Goal: Information Seeking & Learning: Learn about a topic

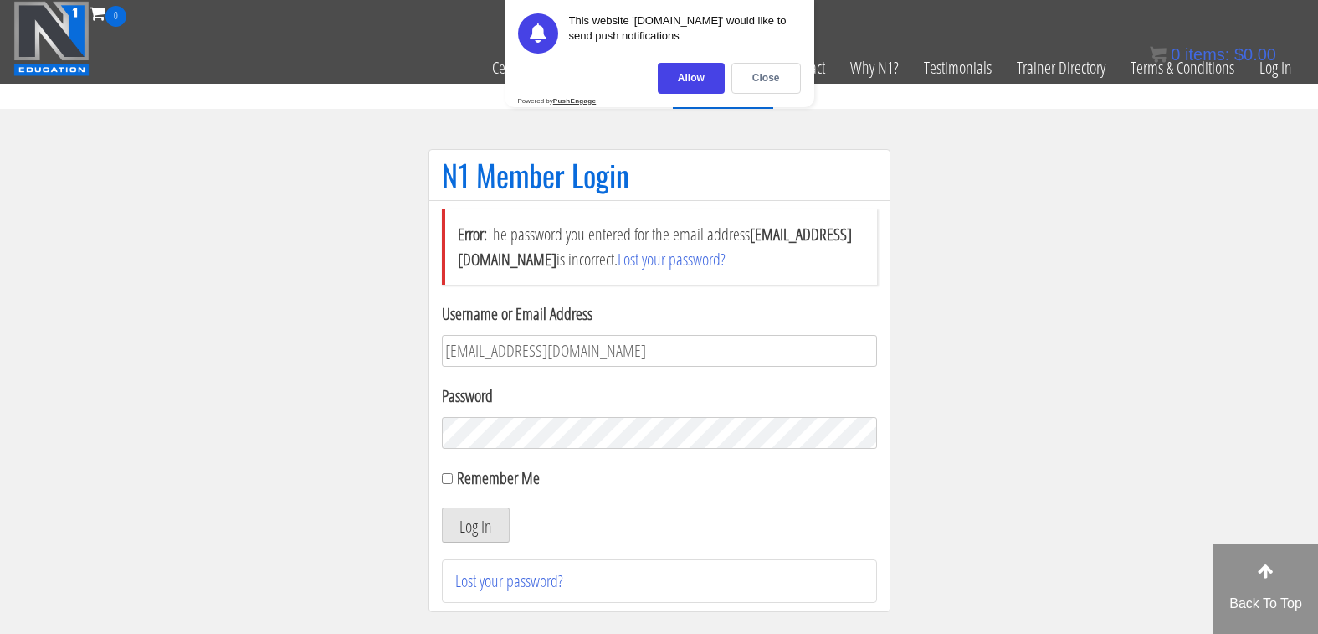
click at [695, 63] on div "Allow" at bounding box center [691, 78] width 67 height 31
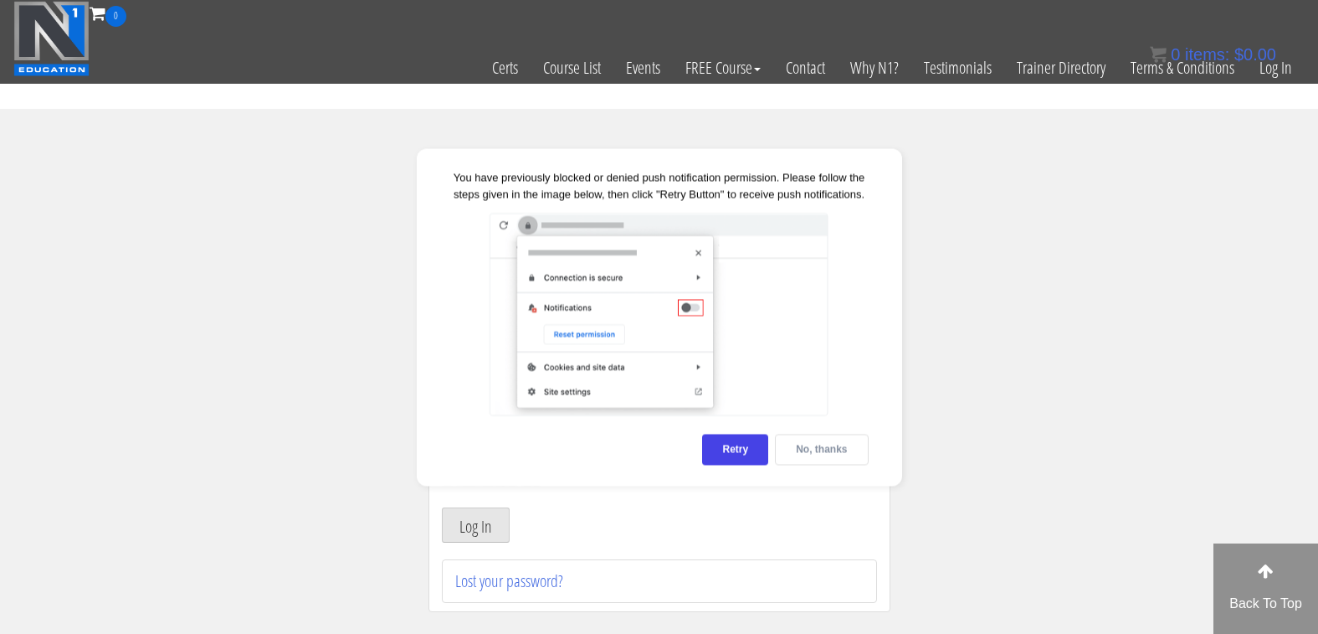
click at [815, 460] on div "No, thanks" at bounding box center [821, 449] width 93 height 31
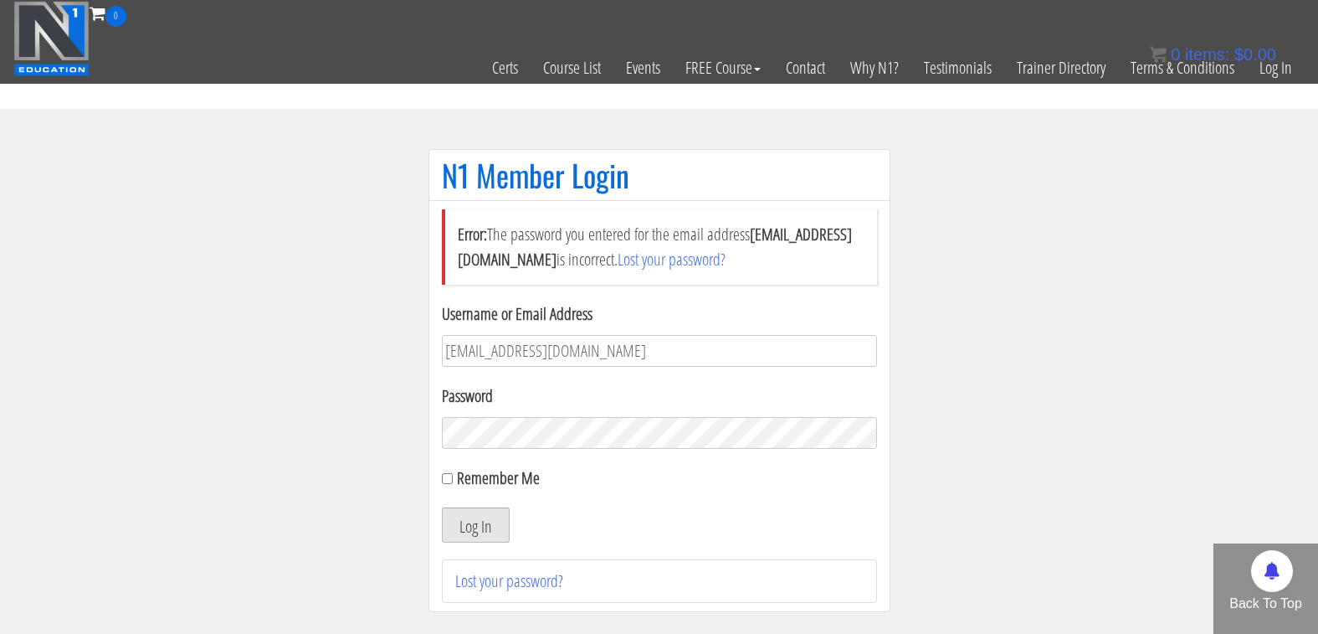
click at [475, 518] on button "Log In" at bounding box center [476, 524] width 68 height 35
click at [483, 526] on button "Log In" at bounding box center [476, 524] width 68 height 35
click at [442, 507] on button "Log In" at bounding box center [476, 524] width 68 height 35
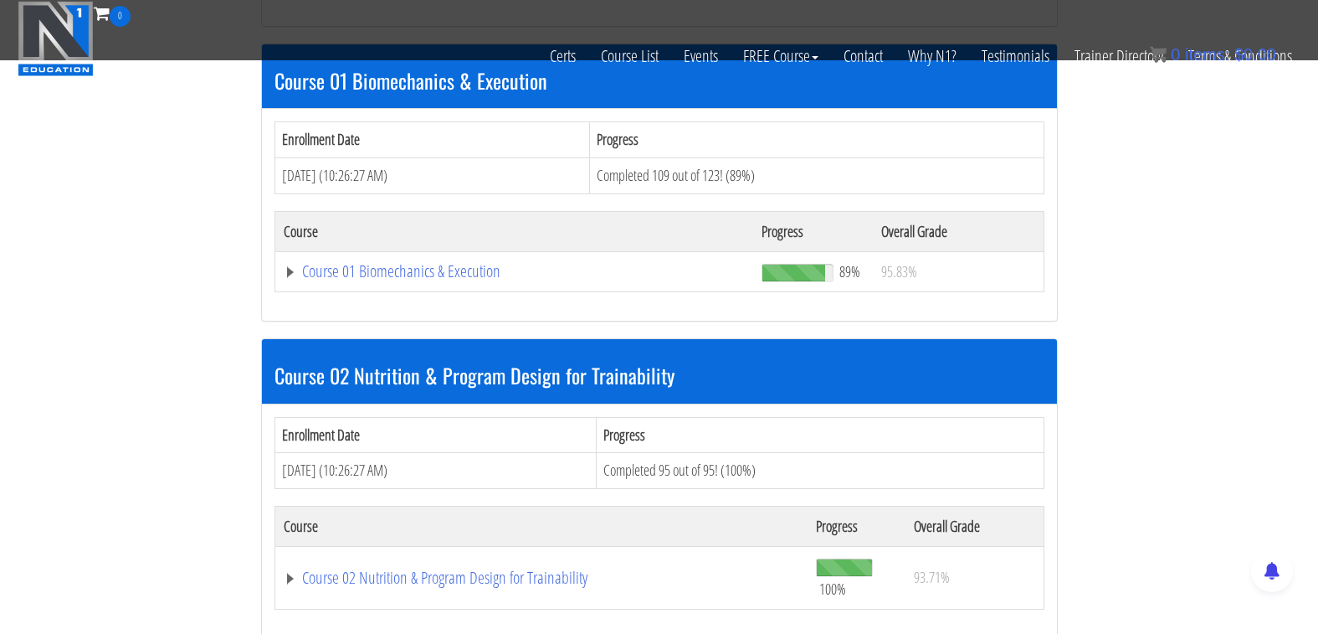
scroll to position [492, 0]
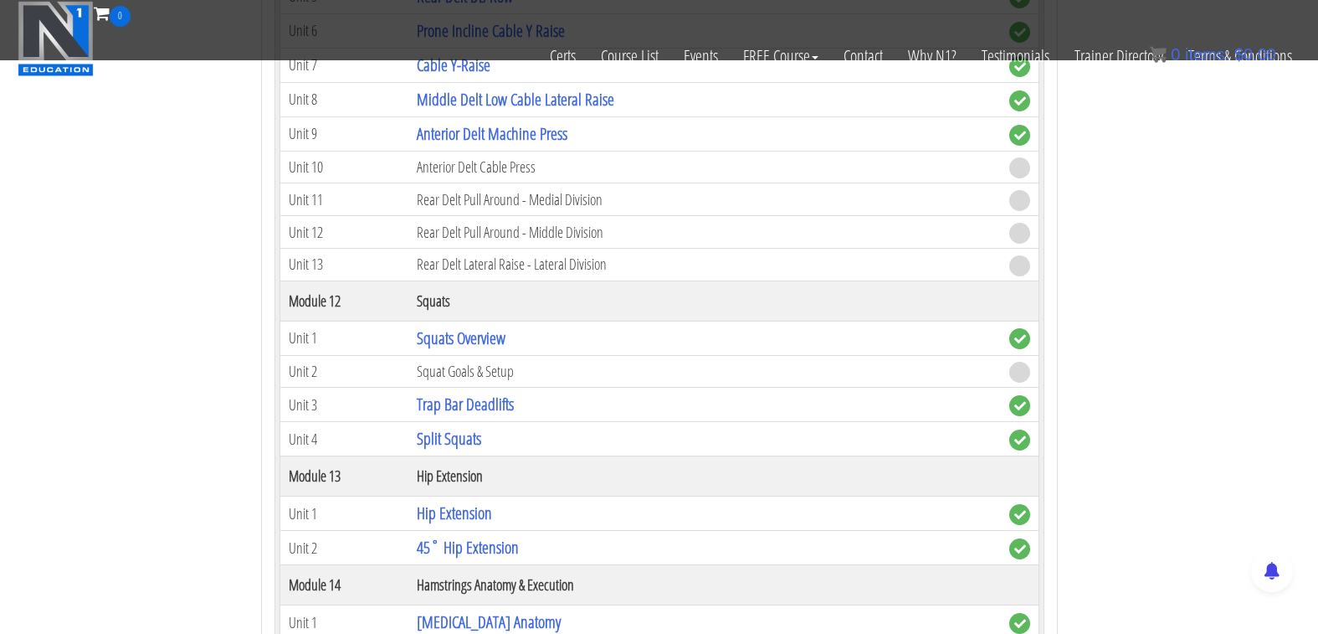
scroll to position [3868, 0]
click at [486, 361] on td "Squat Goals & Setup" at bounding box center [704, 368] width 592 height 33
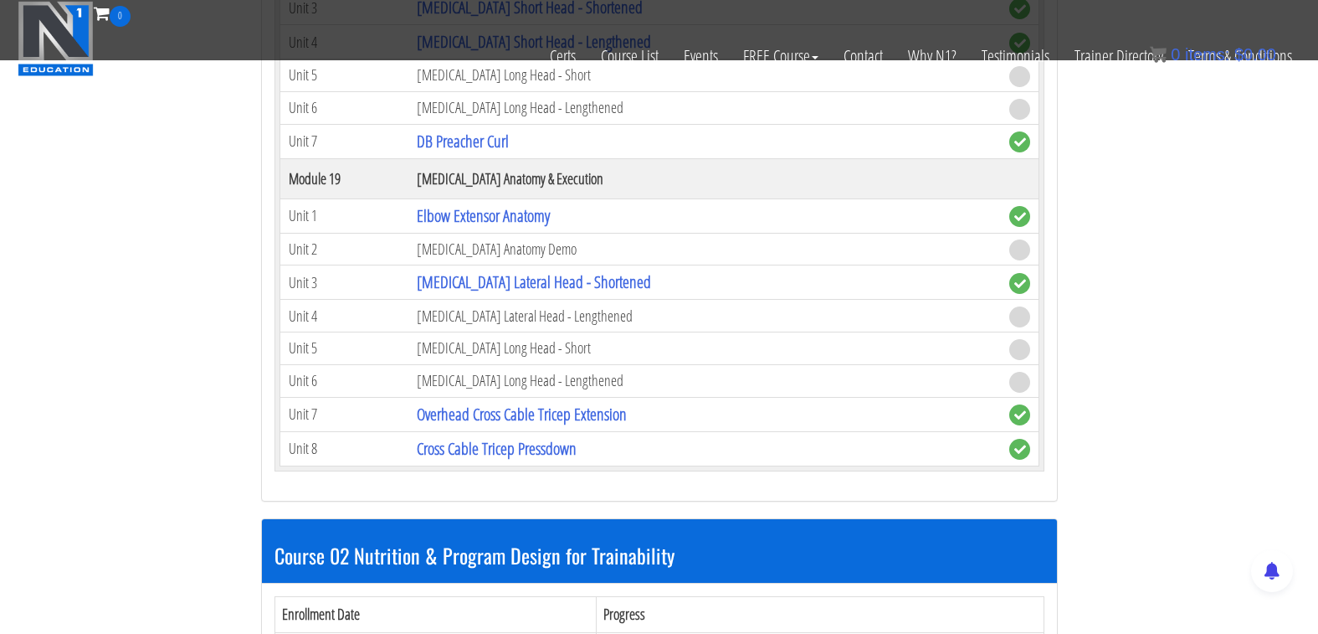
scroll to position [5292, 0]
click at [526, 319] on td "[MEDICAL_DATA] Lateral Head - Lengthened" at bounding box center [704, 315] width 592 height 33
click at [507, 341] on td "[MEDICAL_DATA] Long Head - Short" at bounding box center [704, 347] width 592 height 33
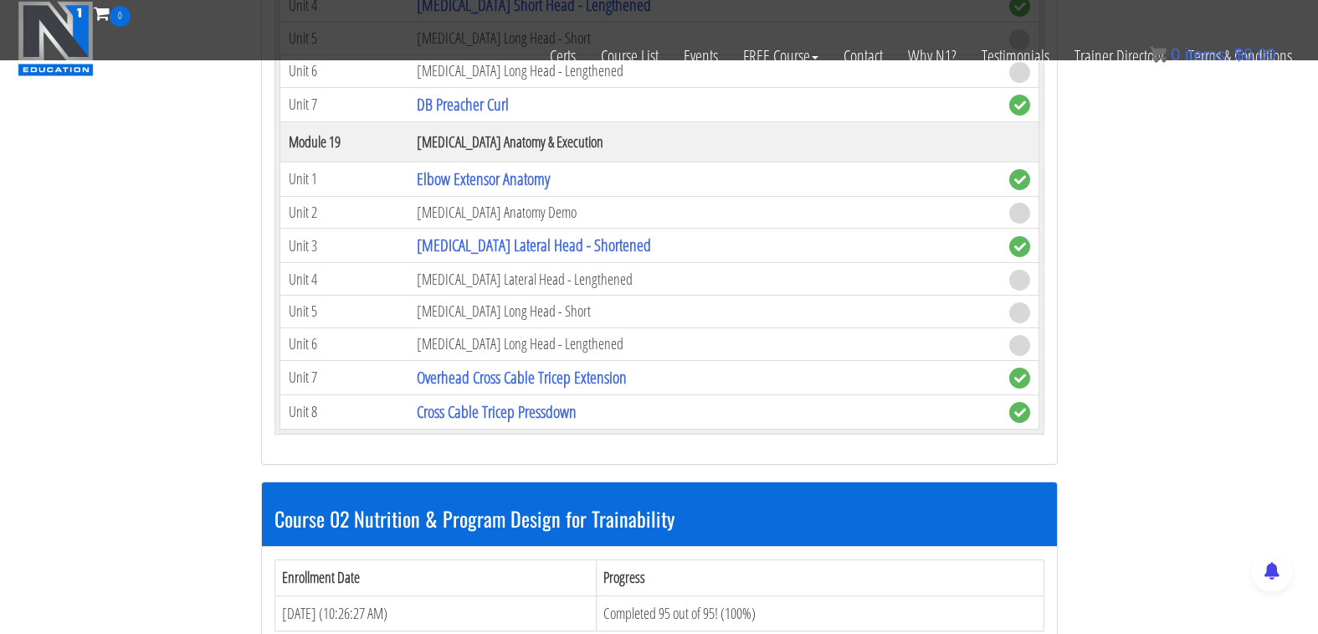
scroll to position [5329, 0]
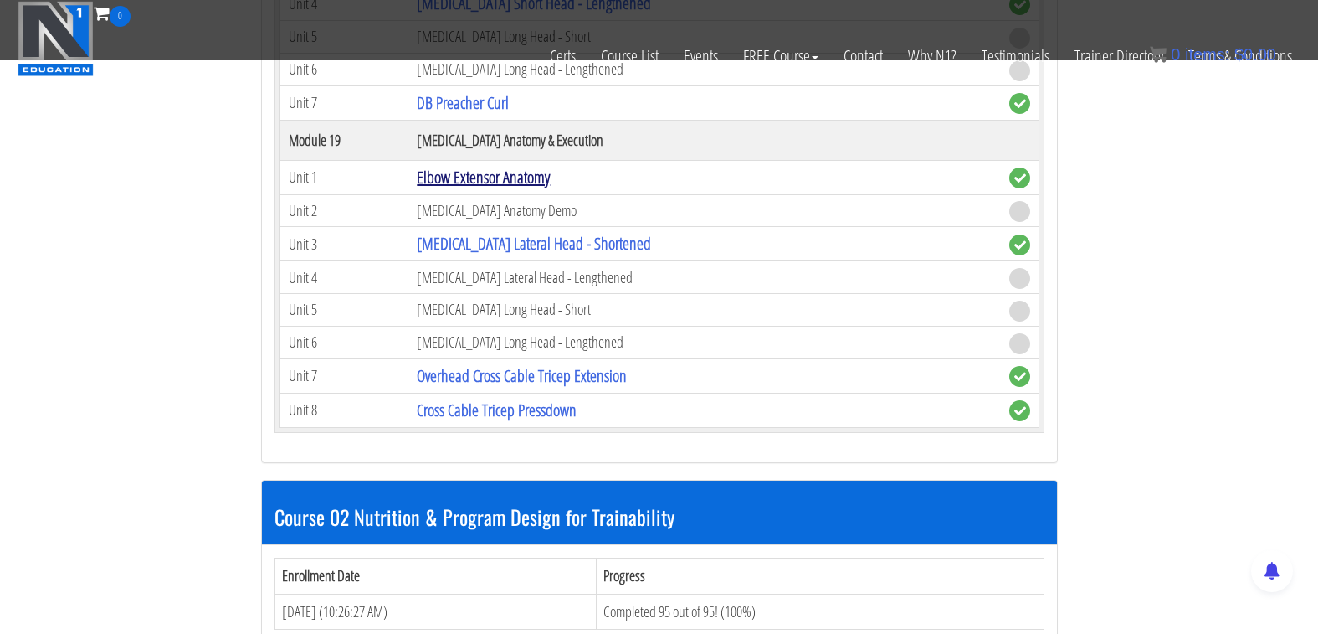
click at [506, 178] on link "Elbow Extensor Anatomy" at bounding box center [483, 177] width 133 height 23
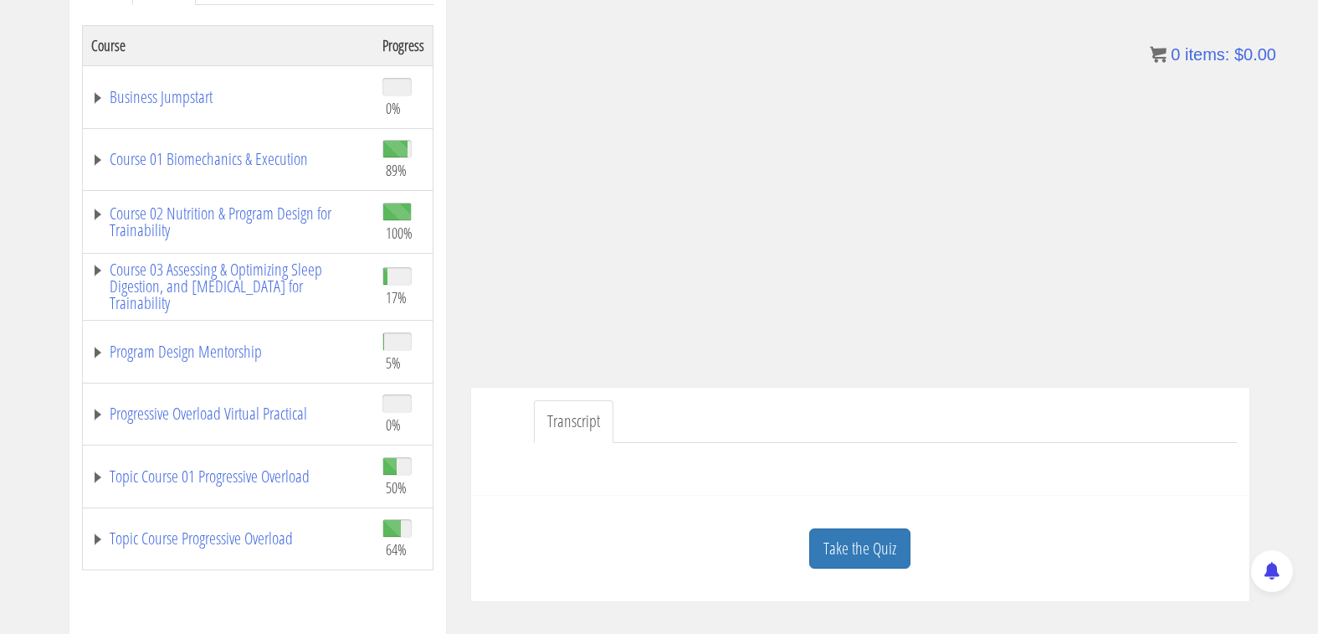
scroll to position [274, 0]
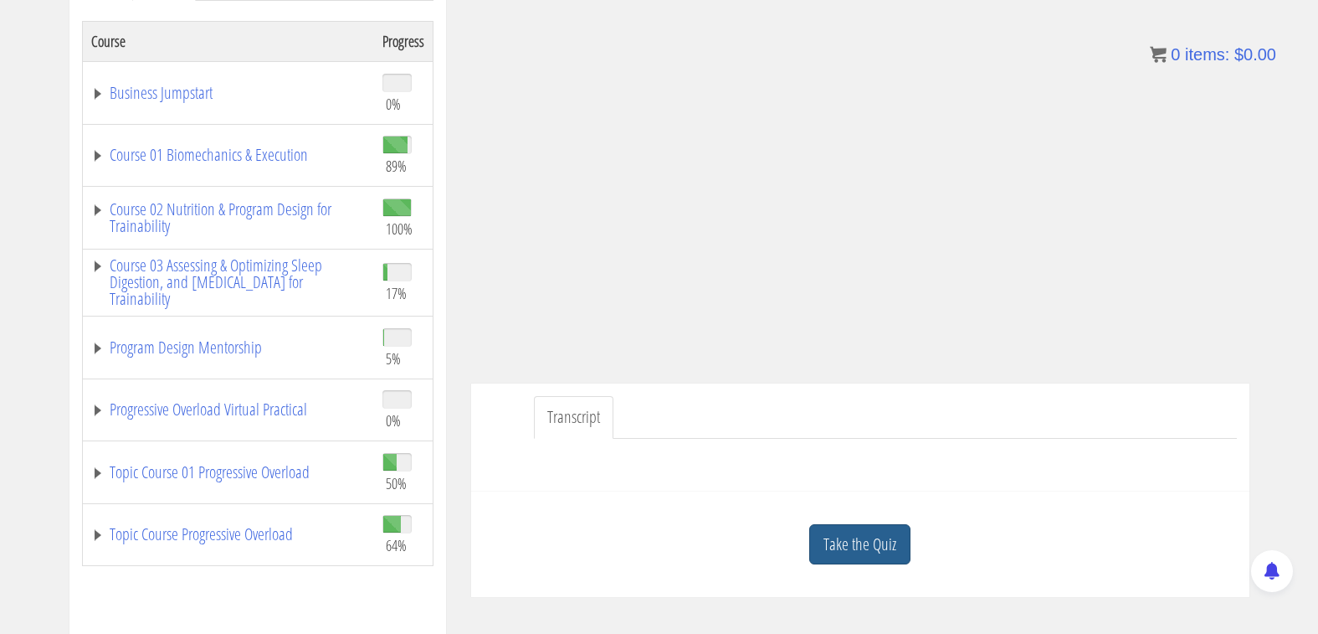
click at [860, 538] on link "Take the Quiz" at bounding box center [859, 544] width 101 height 41
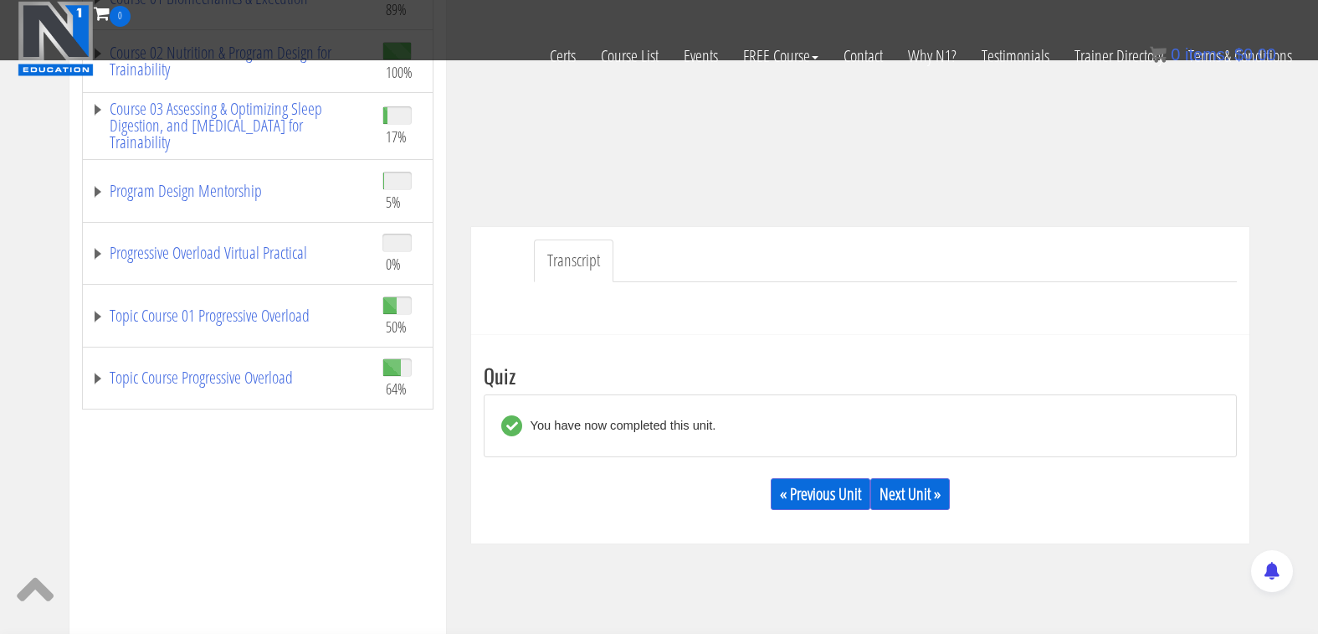
scroll to position [322, 0]
click at [927, 499] on link "Next Unit »" at bounding box center [910, 496] width 80 height 32
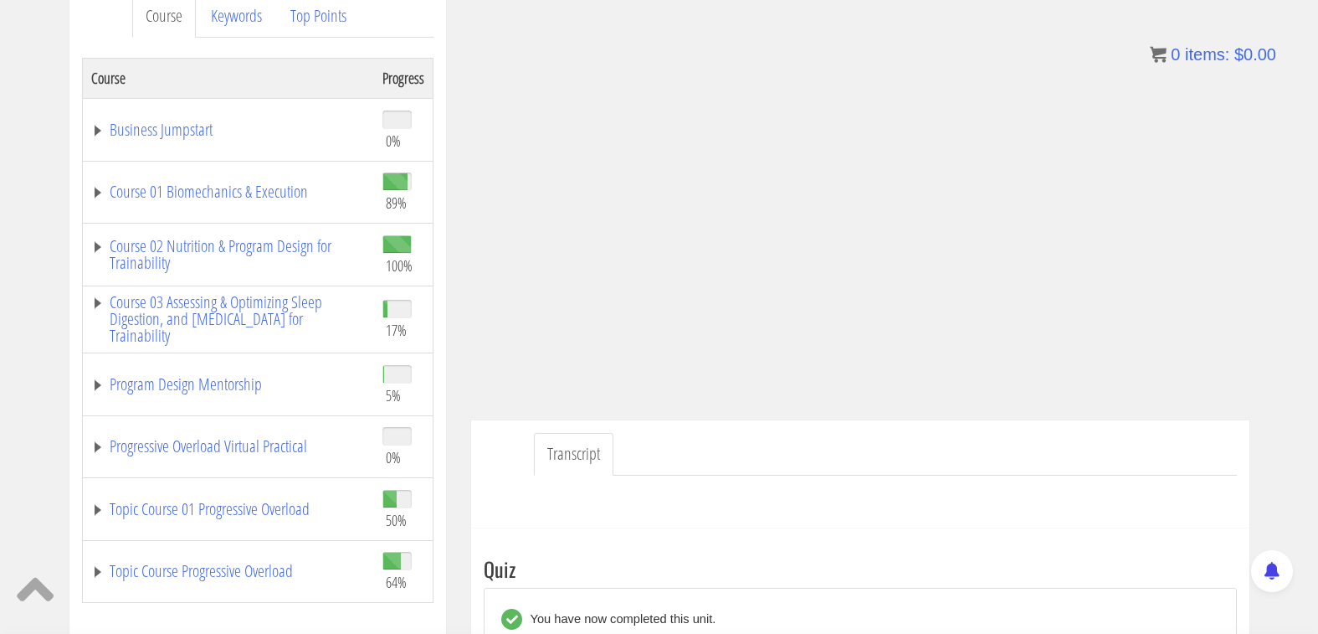
scroll to position [235, 0]
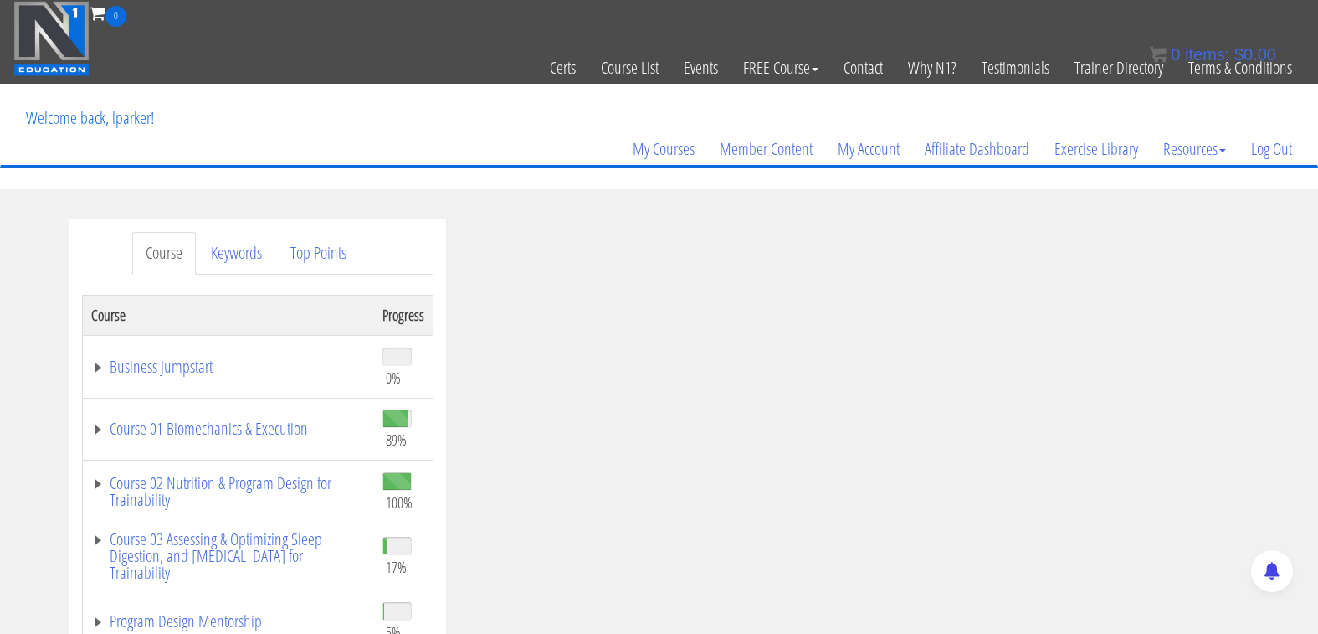
scroll to position [1, 0]
click at [196, 431] on link "Course 01 Biomechanics & Execution" at bounding box center [228, 427] width 274 height 17
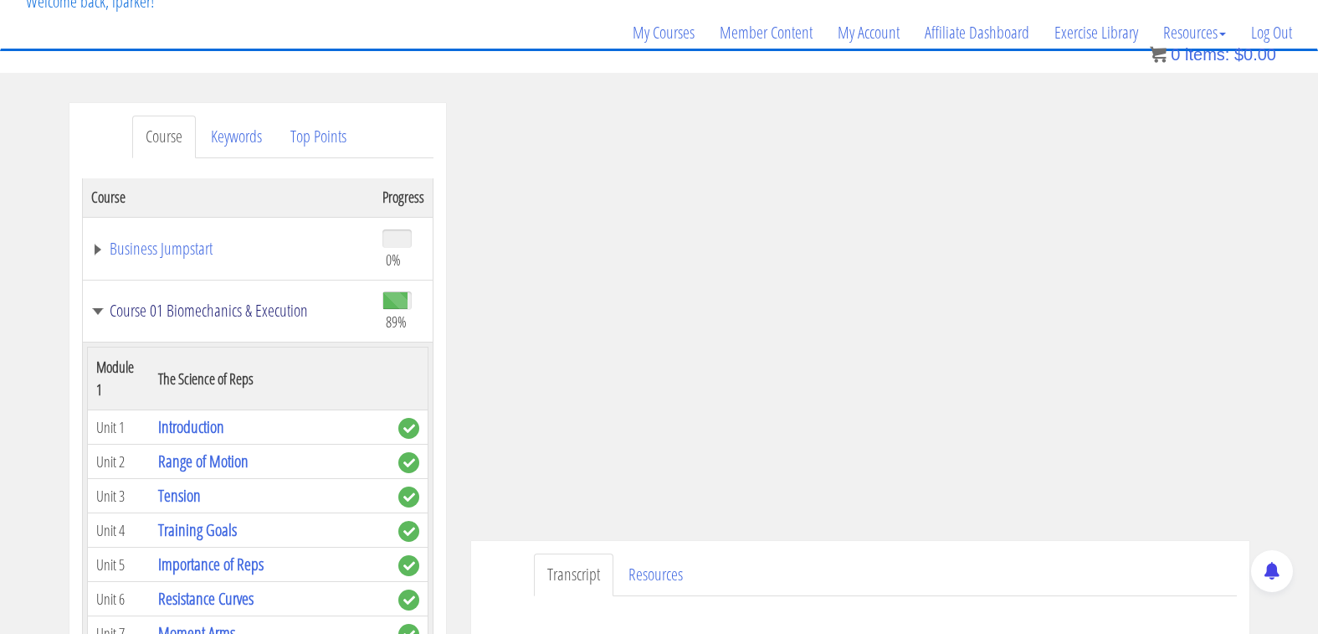
scroll to position [8, 0]
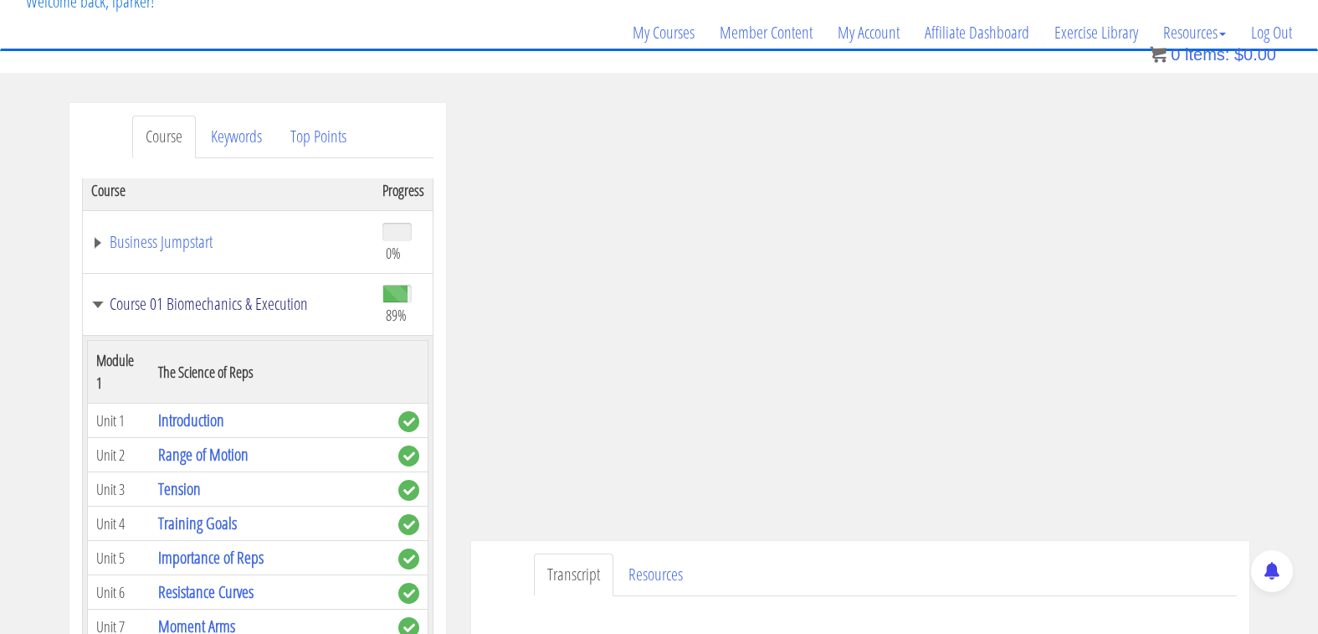
click at [100, 302] on link "Course 01 Biomechanics & Execution" at bounding box center [228, 303] width 274 height 17
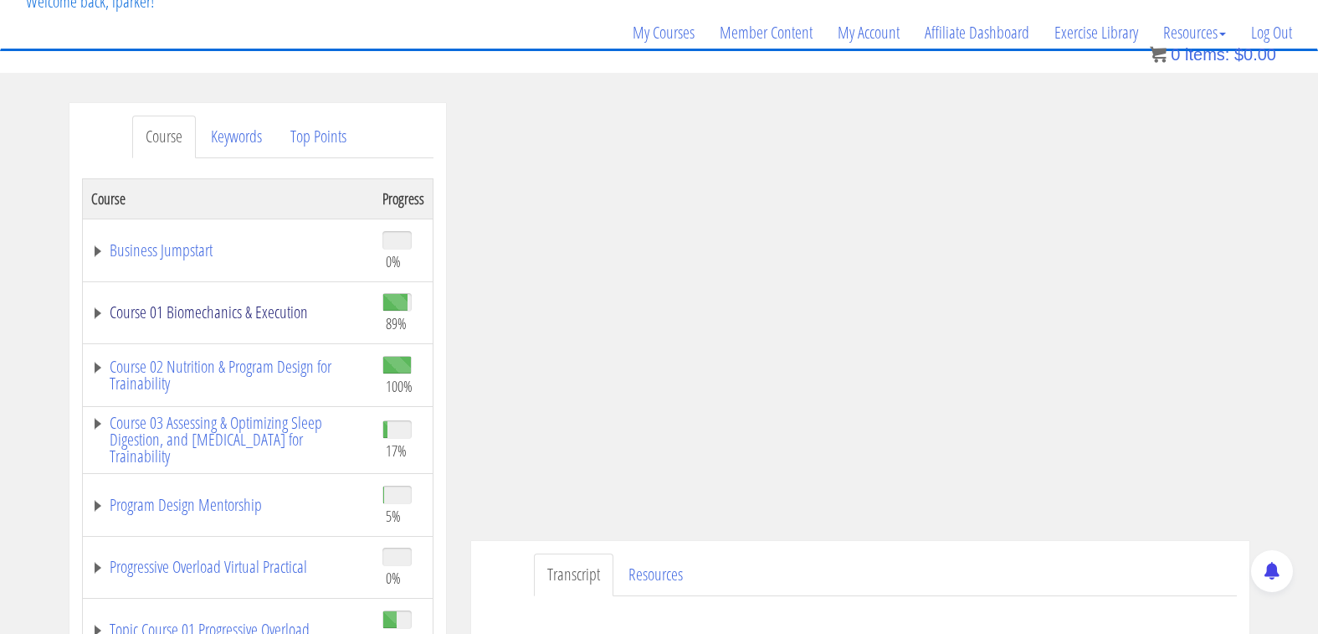
scroll to position [0, 0]
click at [266, 309] on link "Course 01 Biomechanics & Execution" at bounding box center [228, 312] width 274 height 17
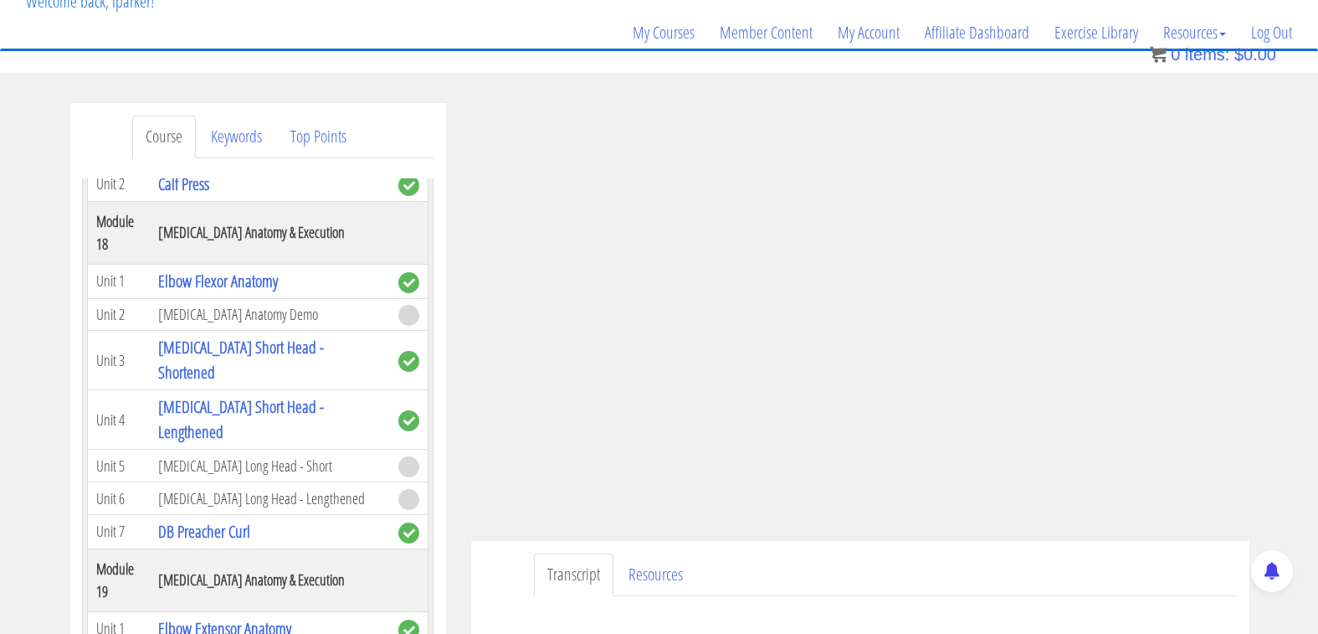
scroll to position [5343, 0]
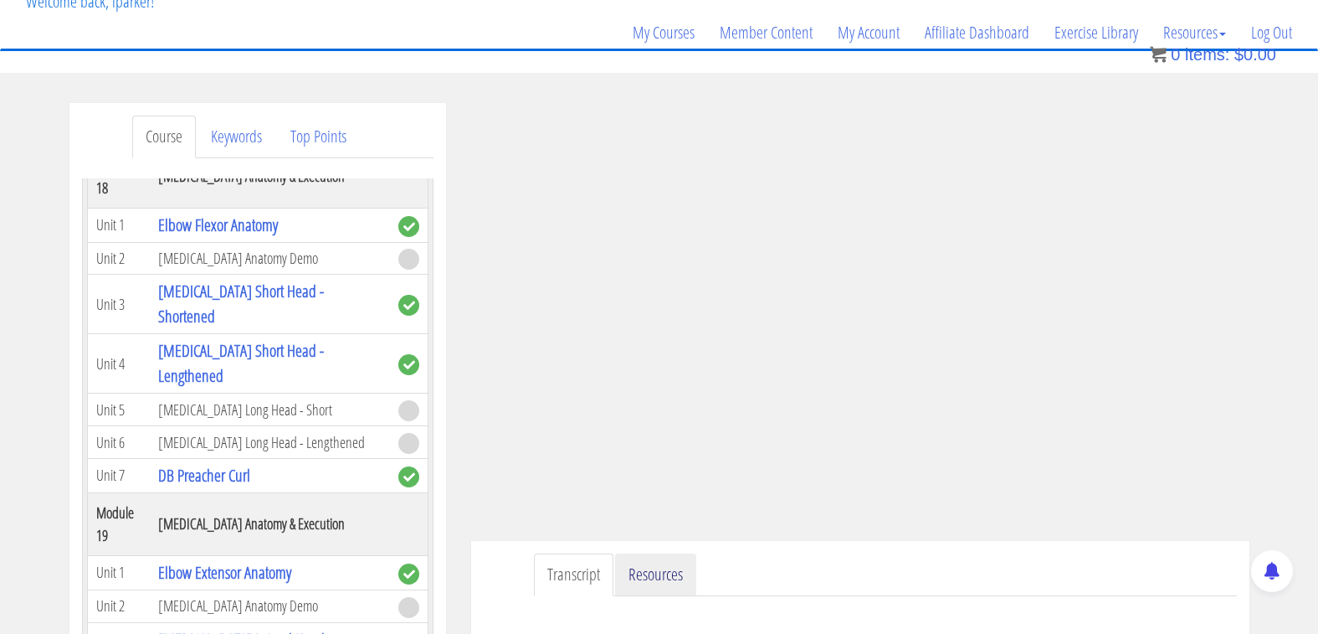
click at [641, 569] on link "Resources" at bounding box center [655, 574] width 81 height 43
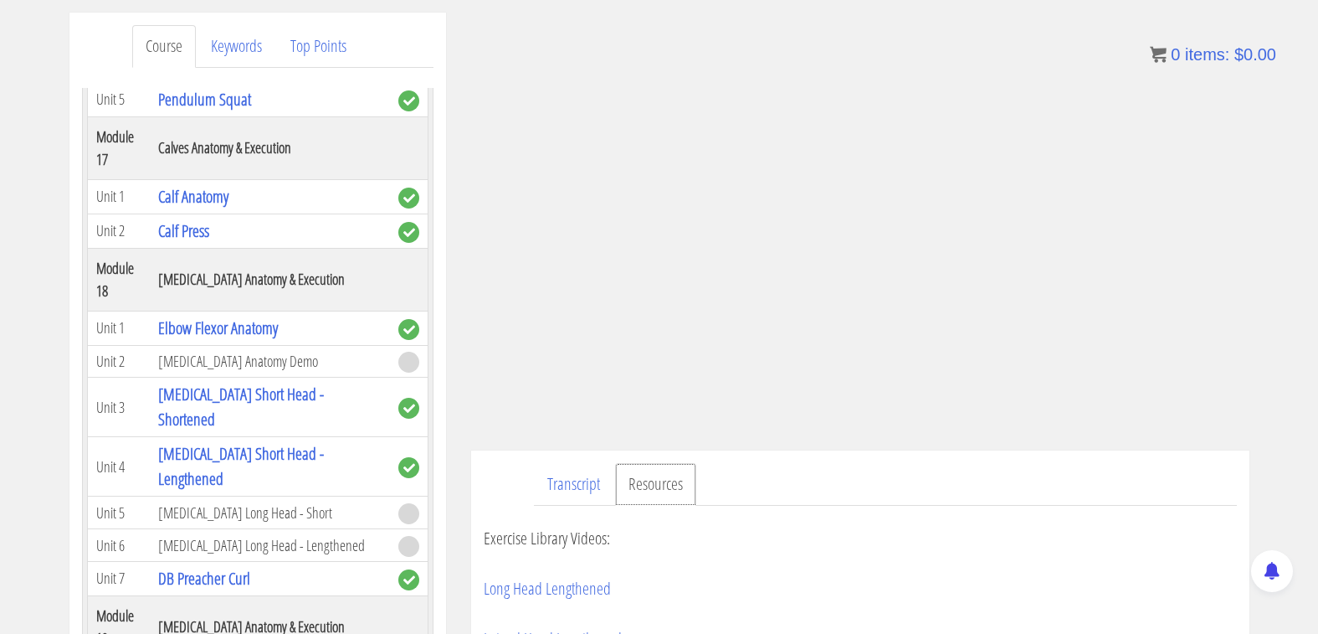
scroll to position [5148, 0]
click at [257, 318] on link "Elbow Flexor Anatomy" at bounding box center [218, 329] width 120 height 23
click at [256, 384] on link "[MEDICAL_DATA] Short Head - Shortened" at bounding box center [241, 408] width 166 height 48
click at [274, 384] on link "[MEDICAL_DATA] Short Head - Shortened" at bounding box center [241, 408] width 166 height 48
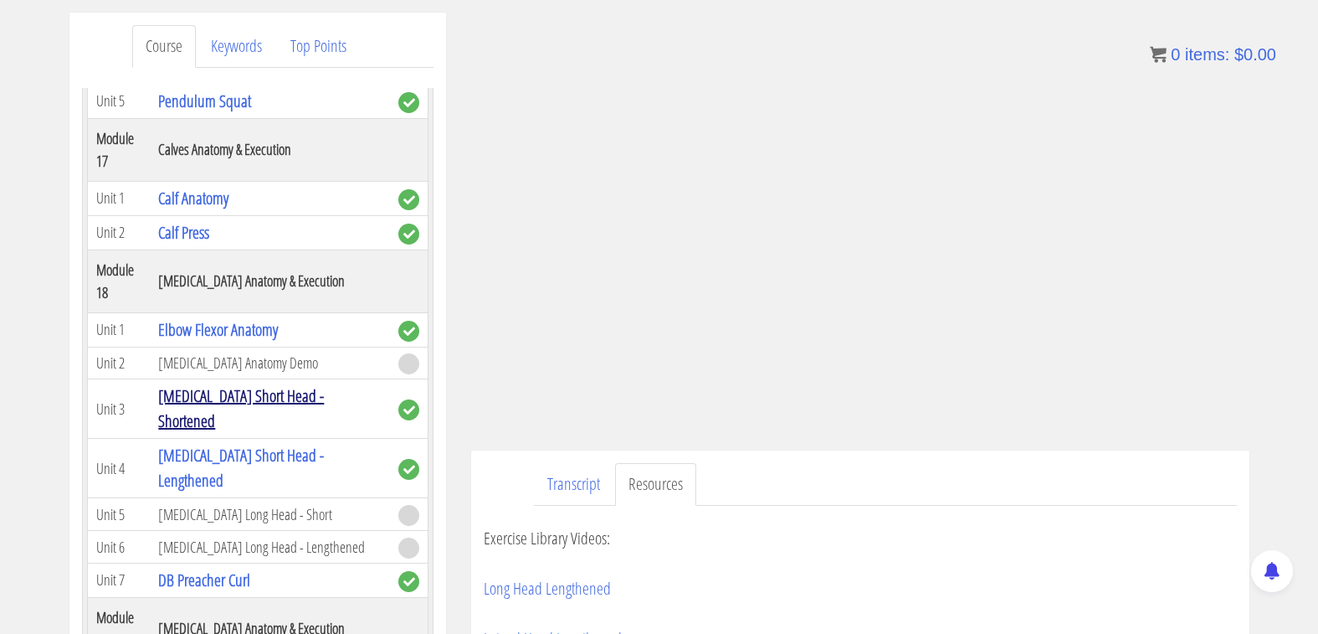
click at [274, 384] on link "[MEDICAL_DATA] Short Head - Shortened" at bounding box center [241, 408] width 166 height 48
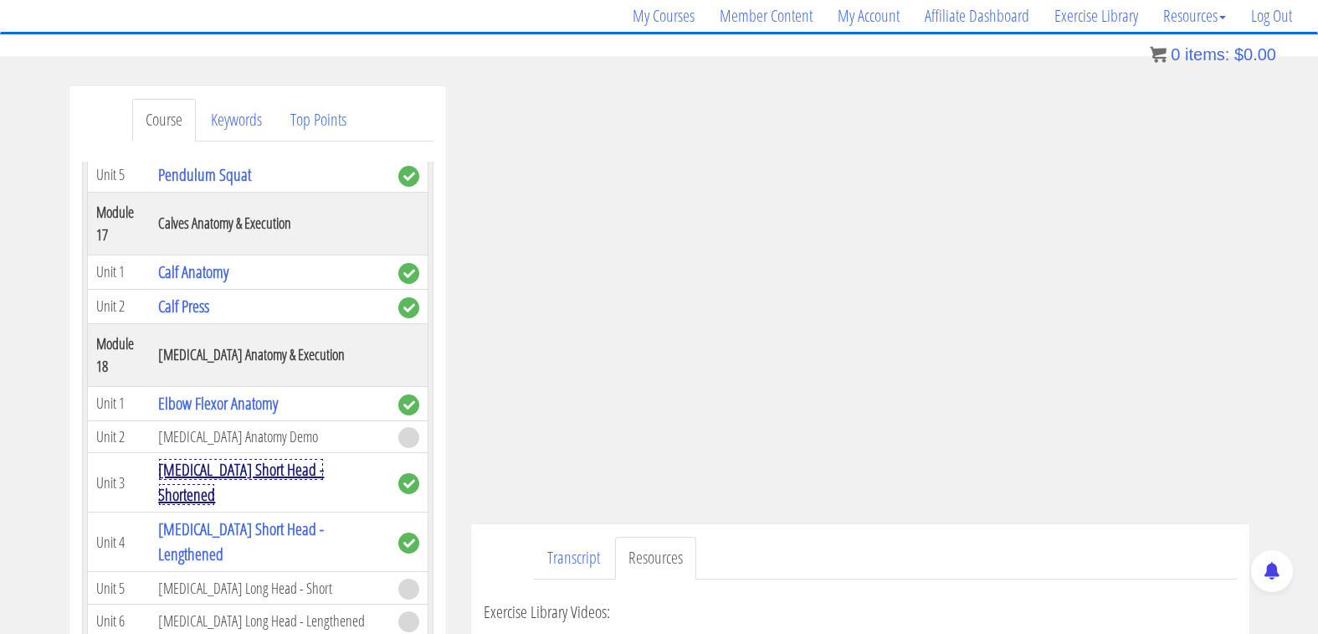
scroll to position [135, 0]
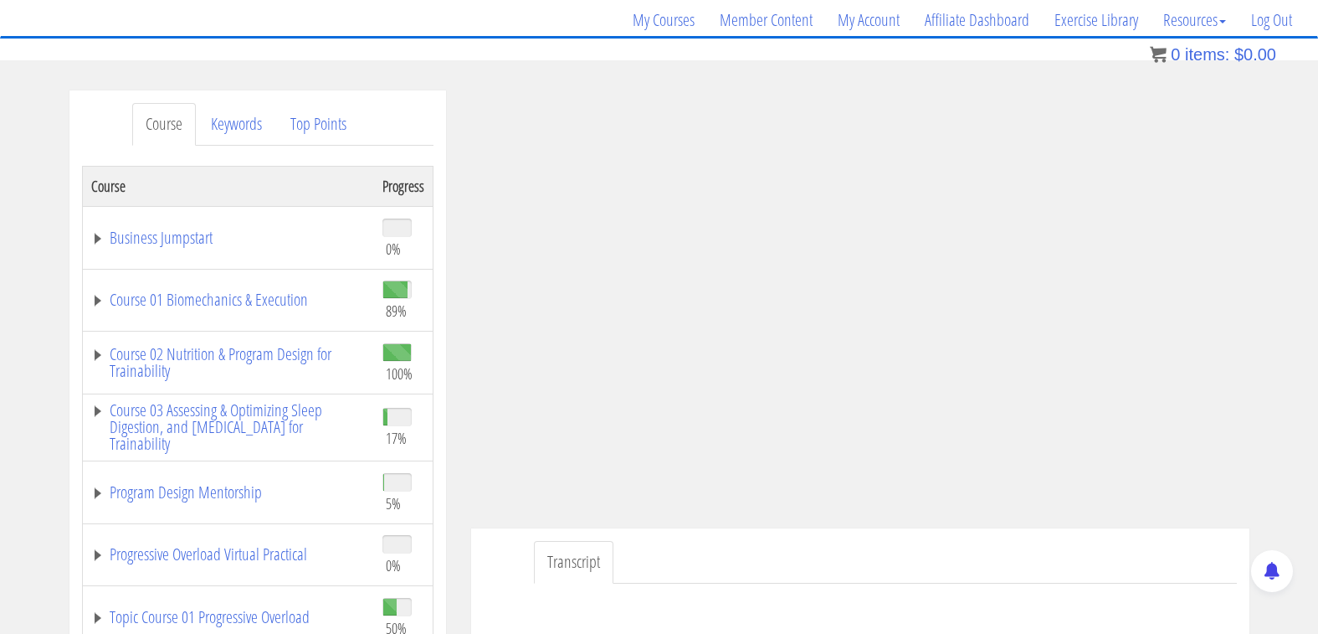
scroll to position [128, 0]
